Goal: Task Accomplishment & Management: Complete application form

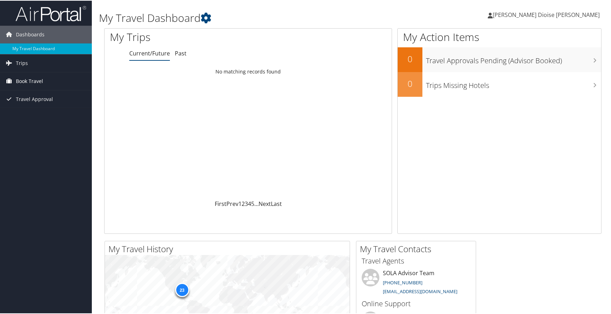
click at [38, 81] on span "Book Travel" at bounding box center [29, 81] width 27 height 18
click at [42, 103] on link "Book/Manage Online Trips" at bounding box center [46, 105] width 92 height 11
click at [47, 91] on link "Approval Request (Beta)" at bounding box center [46, 94] width 92 height 11
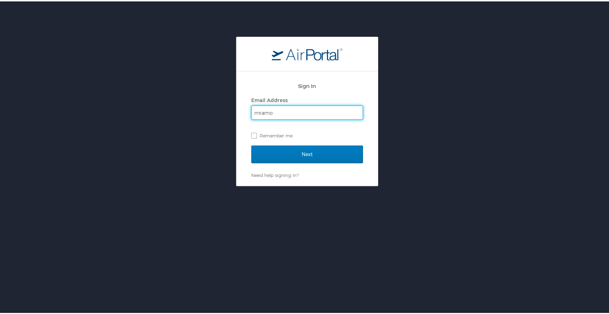
type input "mramo1@lsuhsc.edu"
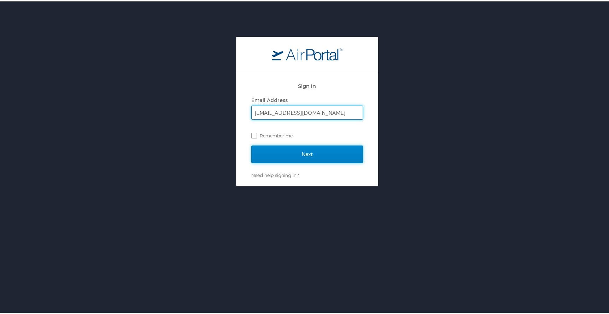
click at [292, 159] on input "Next" at bounding box center [307, 153] width 112 height 18
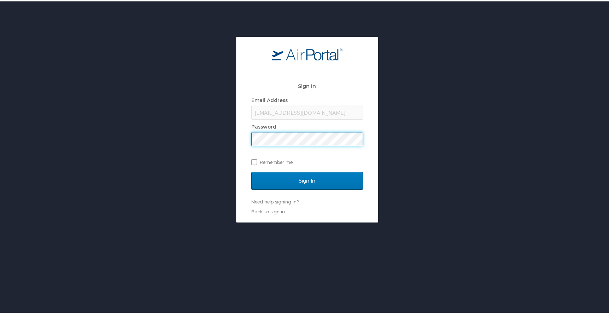
click at [251, 171] on input "Sign In" at bounding box center [307, 180] width 112 height 18
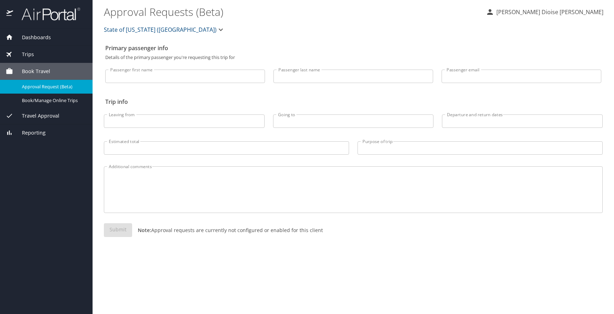
click at [177, 77] on input "Passenger first name" at bounding box center [185, 76] width 160 height 13
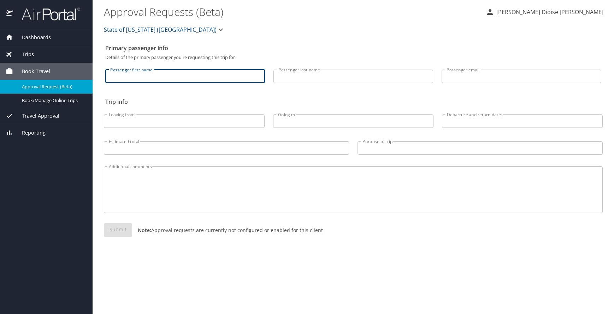
click at [177, 75] on input "Passenger first name" at bounding box center [185, 76] width 160 height 13
type input "Christabl"
click at [399, 270] on div "Primary passenger info Details of the primary passenger you're requesting this …" at bounding box center [353, 177] width 499 height 273
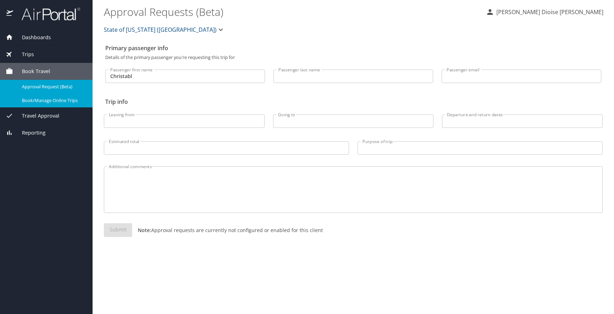
click at [58, 101] on span "Book/Manage Online Trips" at bounding box center [53, 100] width 62 height 7
